Goal: Task Accomplishment & Management: Manage account settings

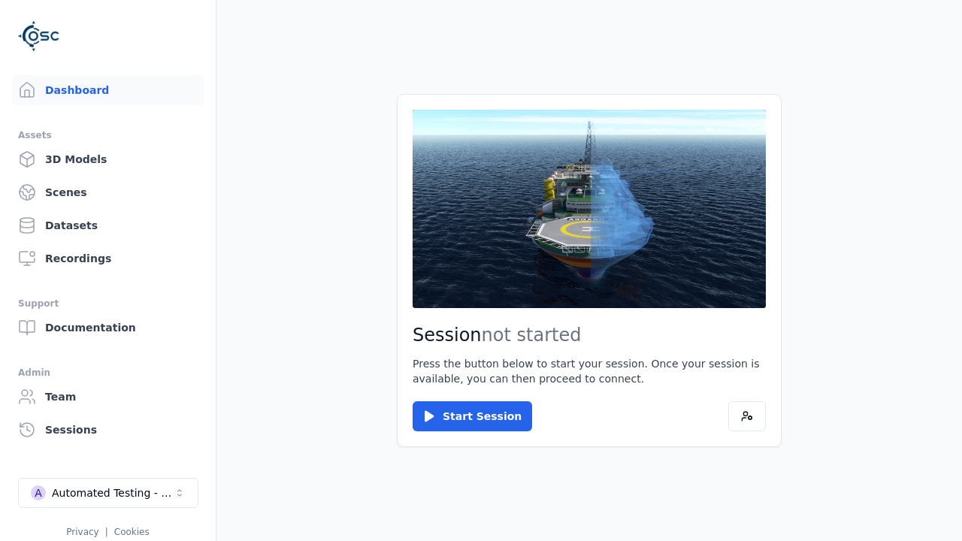
click at [107, 192] on link "Scenes" at bounding box center [108, 192] width 192 height 30
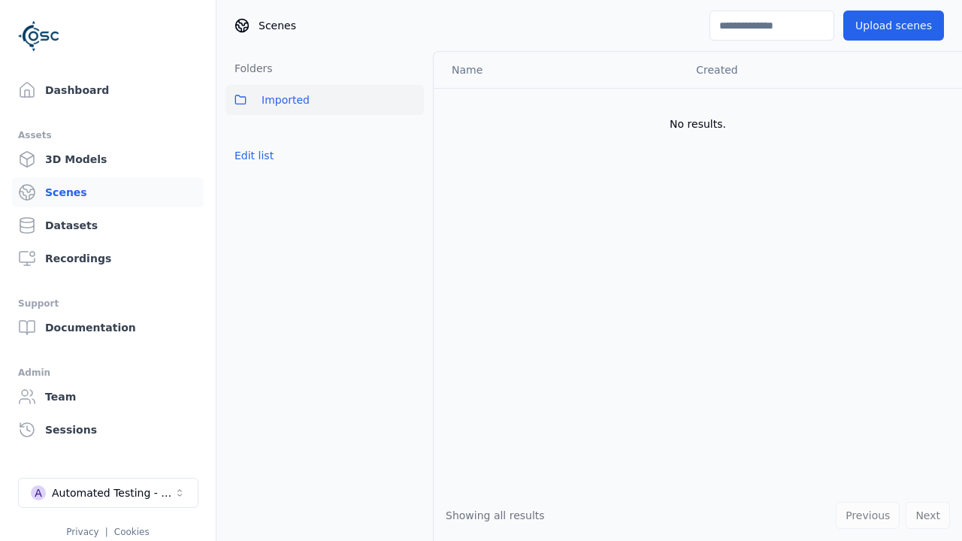
click at [254, 156] on button "Edit list" at bounding box center [253, 155] width 57 height 27
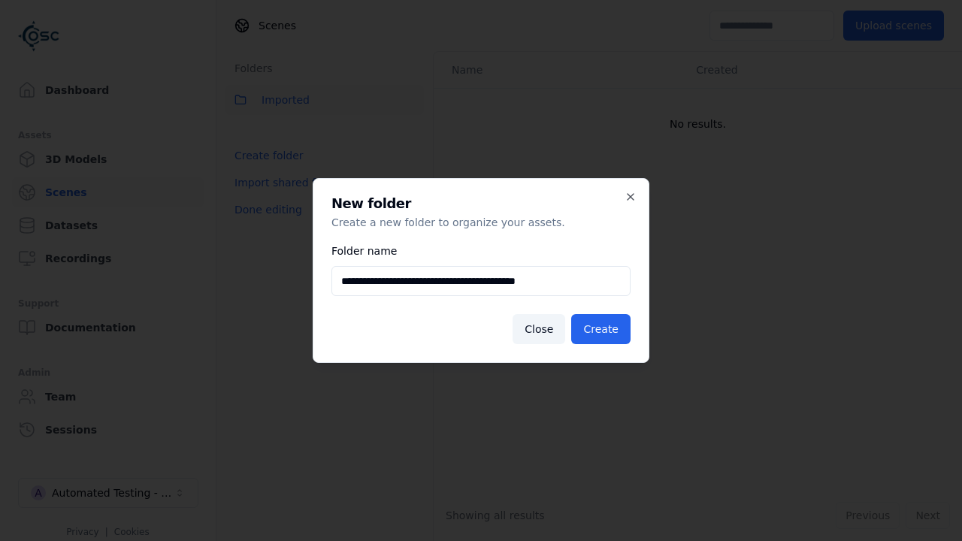
type input "**********"
click at [600, 329] on button "Create" at bounding box center [600, 329] width 59 height 30
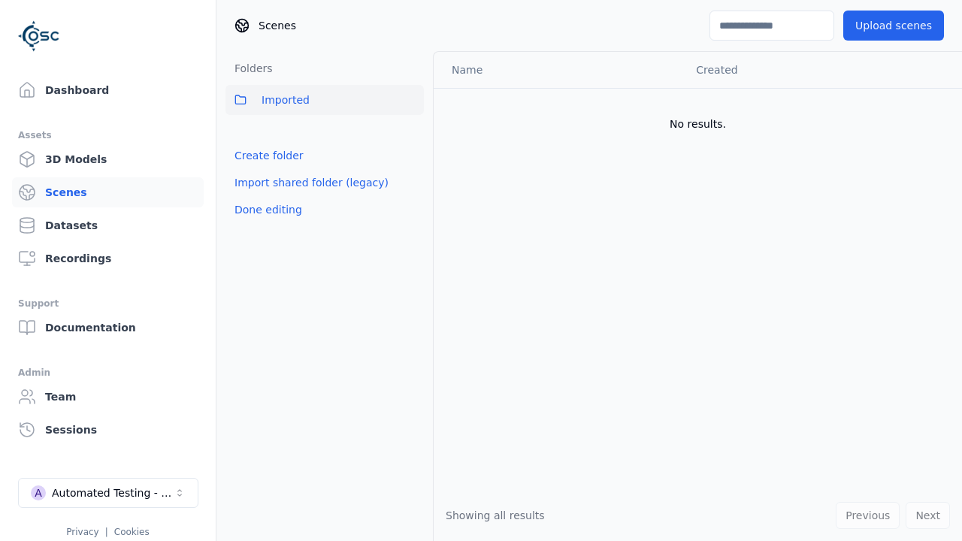
click at [267, 223] on button "Done editing" at bounding box center [268, 209] width 86 height 27
click at [254, 196] on button "Done editing" at bounding box center [268, 209] width 86 height 27
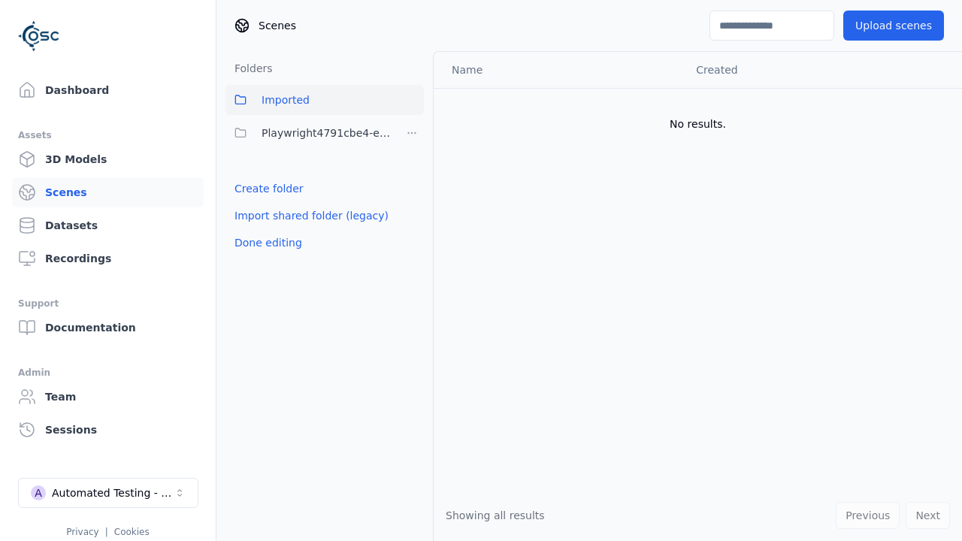
click at [412, 133] on html "Support Dashboard Assets 3D Models Scenes Datasets Recordings Support Documenta…" at bounding box center [481, 270] width 962 height 541
click at [412, 212] on div "Rename" at bounding box center [411, 212] width 101 height 24
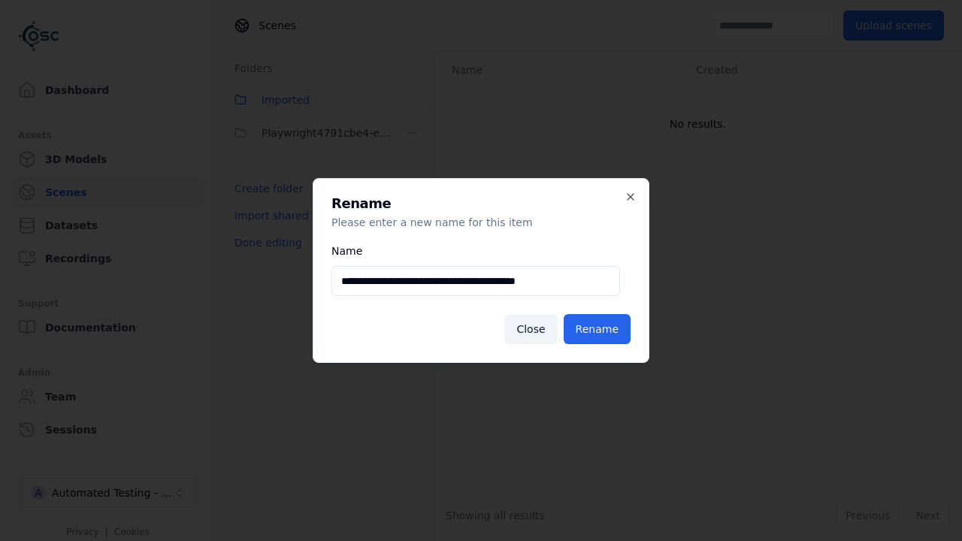
click at [476, 281] on input "**********" at bounding box center [475, 281] width 288 height 30
type input "**********"
click at [597, 329] on button "Rename" at bounding box center [596, 329] width 67 height 30
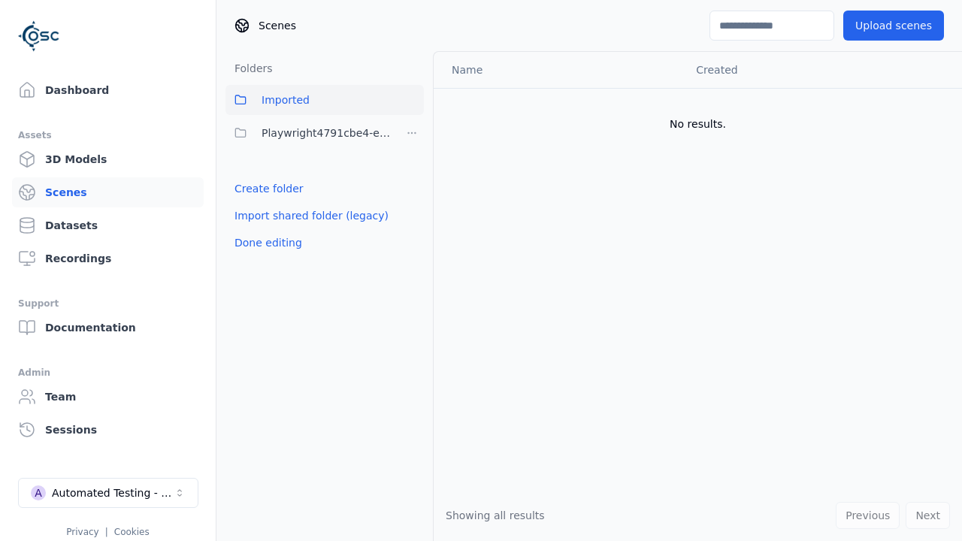
click at [267, 243] on button "Done editing" at bounding box center [268, 242] width 86 height 27
click at [254, 229] on button "Done editing" at bounding box center [268, 242] width 86 height 27
click at [412, 133] on html "Support Dashboard Assets 3D Models Scenes Datasets Recordings Support Documenta…" at bounding box center [481, 270] width 962 height 541
click at [412, 236] on div "Delete" at bounding box center [411, 236] width 101 height 24
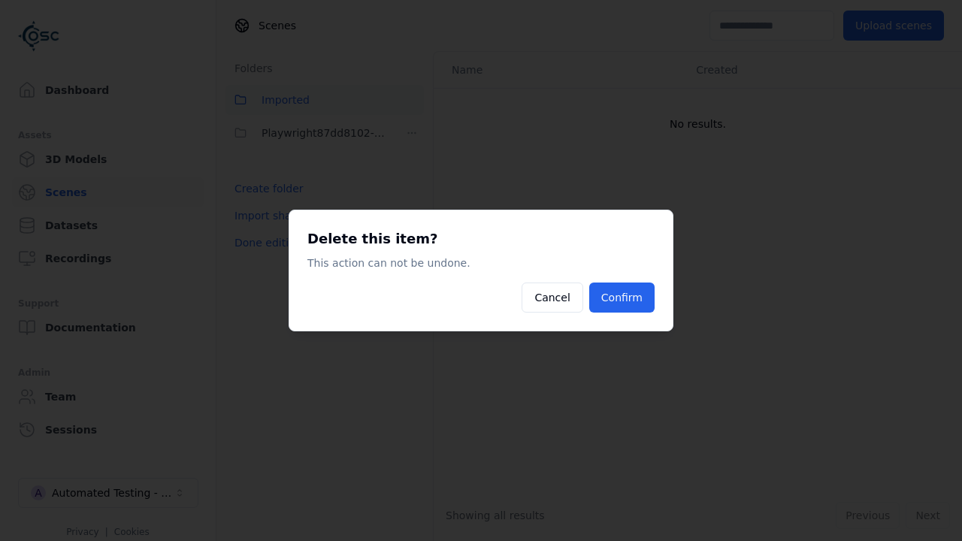
click at [621, 298] on button "Confirm" at bounding box center [621, 297] width 65 height 30
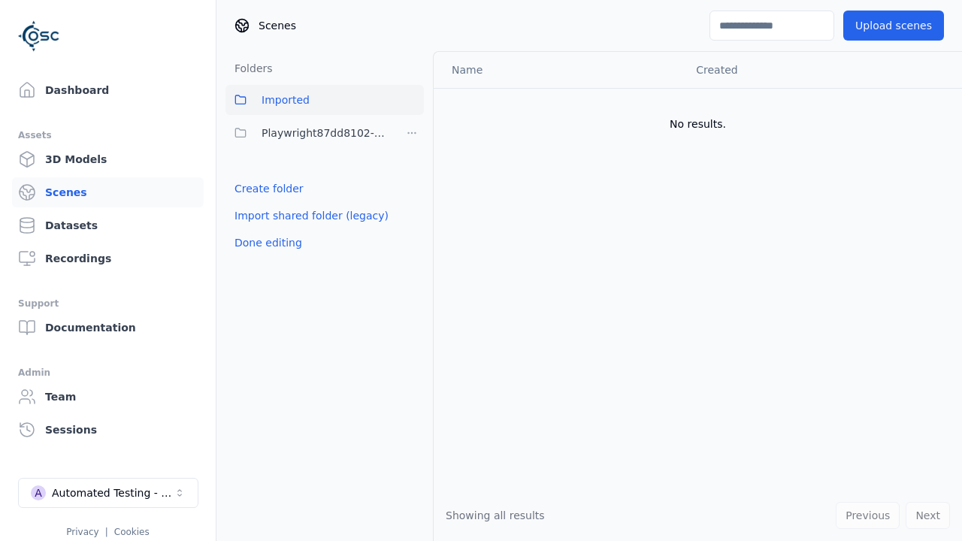
click at [267, 243] on button "Done editing" at bounding box center [268, 242] width 86 height 27
